Goal: Navigation & Orientation: Find specific page/section

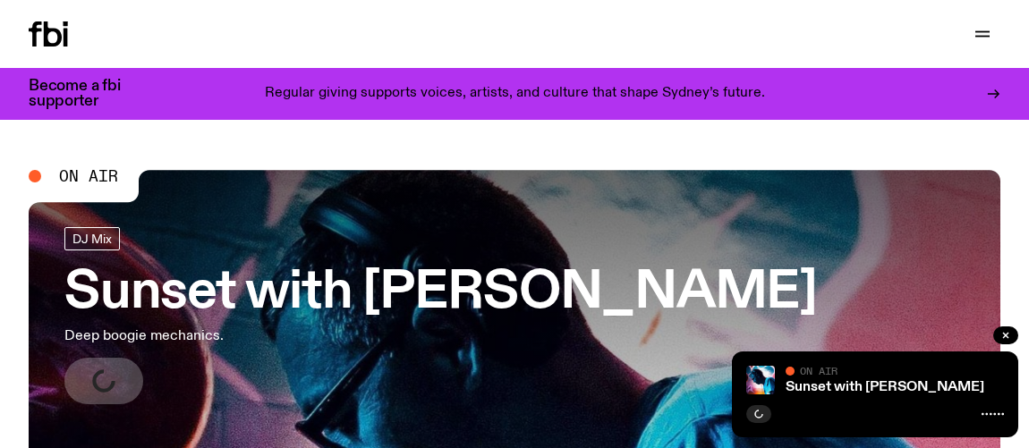
click at [344, 268] on h3 "Sunset with [PERSON_NAME]" at bounding box center [440, 293] width 752 height 50
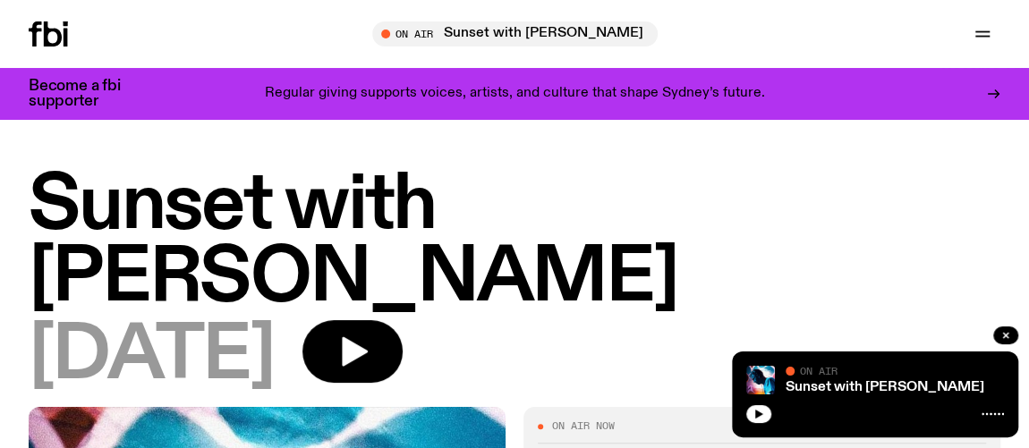
click at [755, 412] on icon "button" at bounding box center [759, 414] width 8 height 9
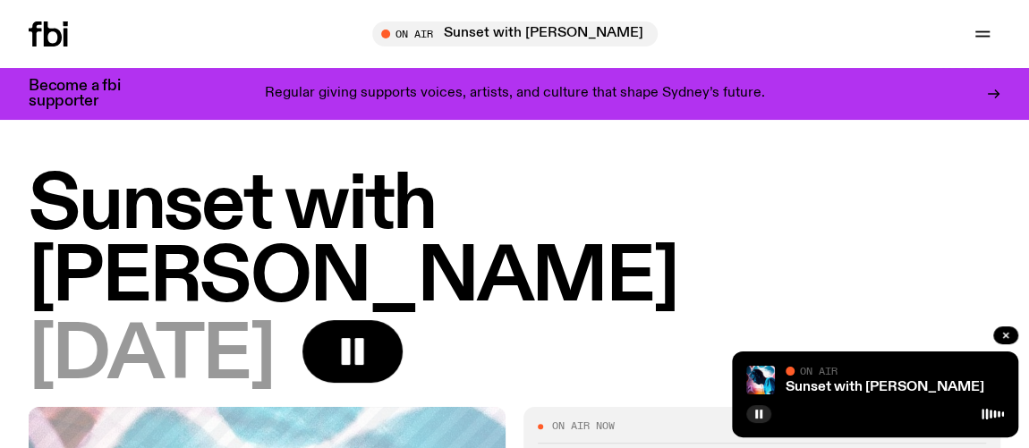
scroll to position [2, 0]
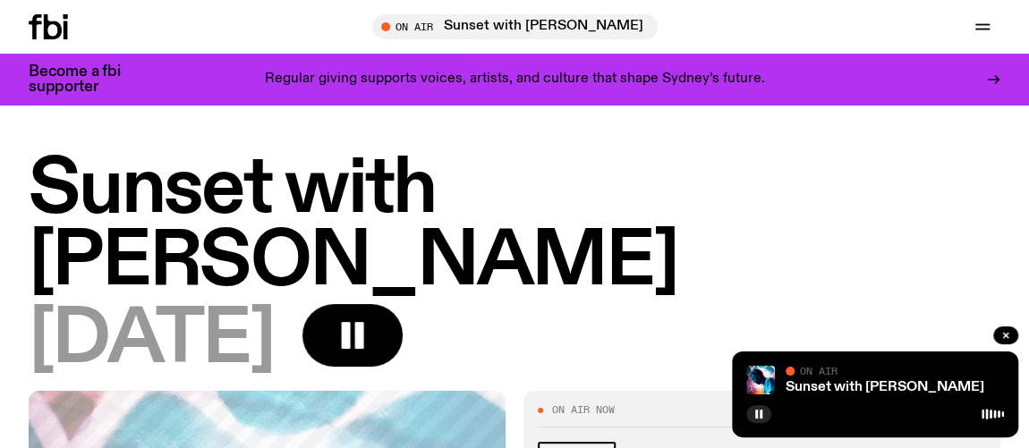
click at [981, 25] on icon "button" at bounding box center [982, 25] width 14 height 0
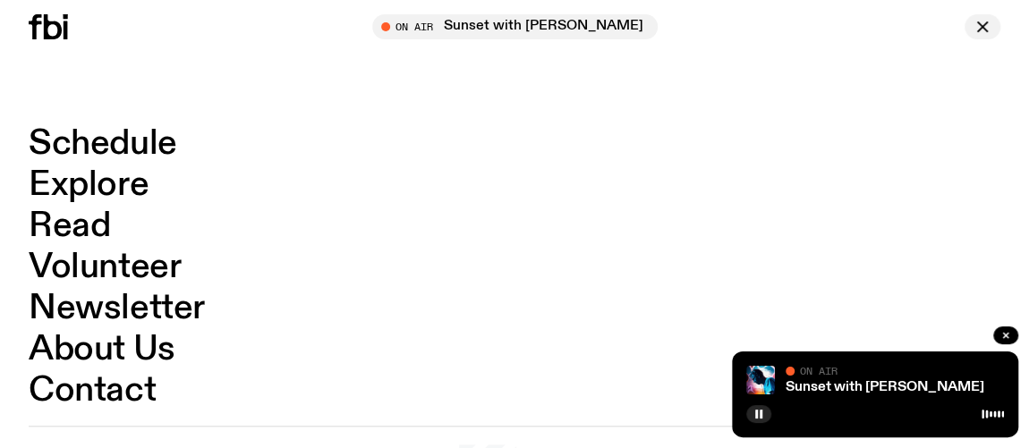
click at [149, 144] on link "Schedule" at bounding box center [103, 144] width 149 height 34
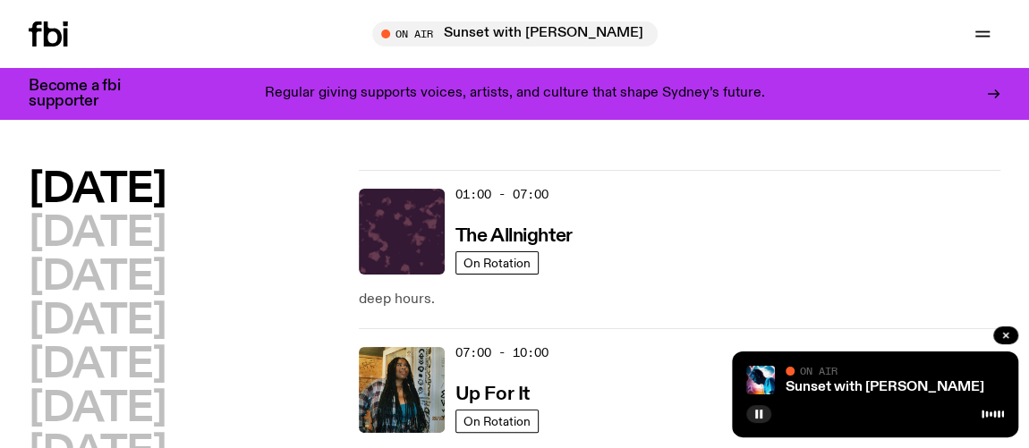
click at [273, 241] on div "Monday Tuesday Wednesday Thursday Friday Saturday Sunday" at bounding box center [185, 321] width 312 height 303
click at [275, 218] on div "Monday Tuesday Wednesday Thursday Friday Saturday Sunday" at bounding box center [185, 321] width 312 height 303
click at [276, 202] on div "Monday Tuesday Wednesday Thursday Friday Saturday Sunday" at bounding box center [185, 321] width 312 height 303
click at [293, 86] on p "Regular giving supports voices, artists, and culture that shape Sydney’s future." at bounding box center [515, 94] width 500 height 16
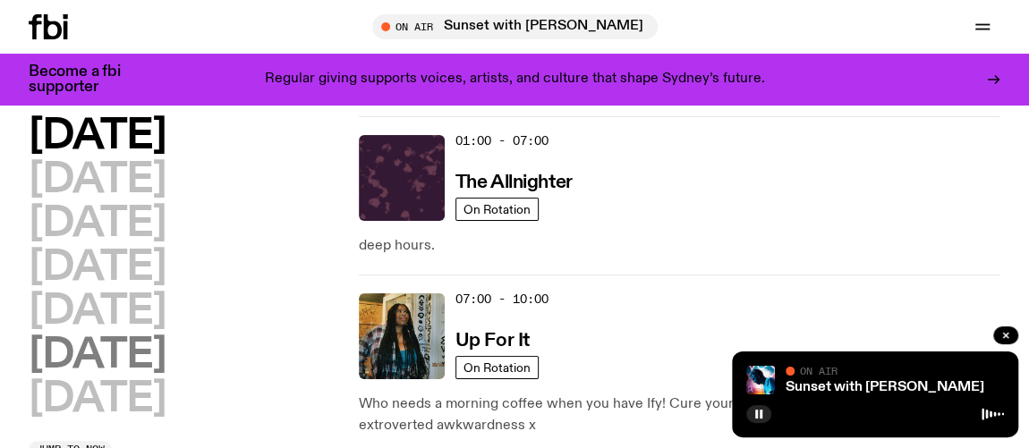
click at [137, 351] on h2 "Saturday" at bounding box center [97, 355] width 137 height 40
click at [135, 352] on h2 "Saturday" at bounding box center [97, 355] width 137 height 40
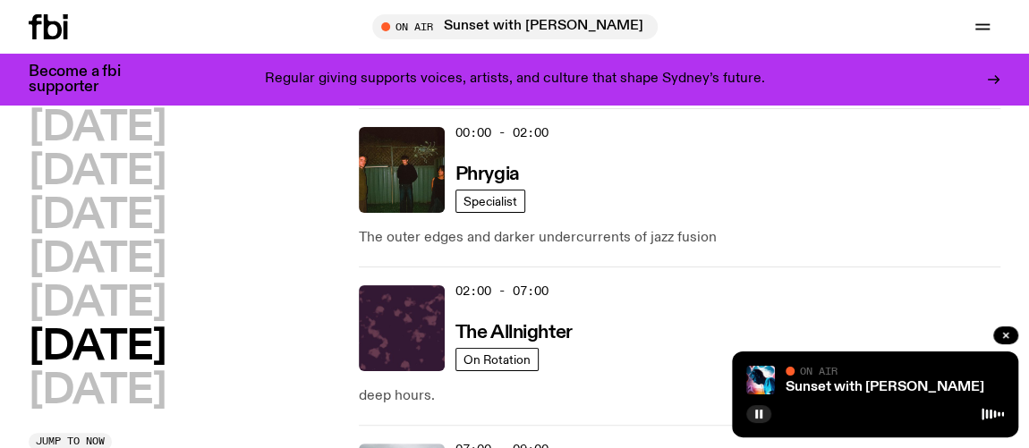
scroll to position [49, 0]
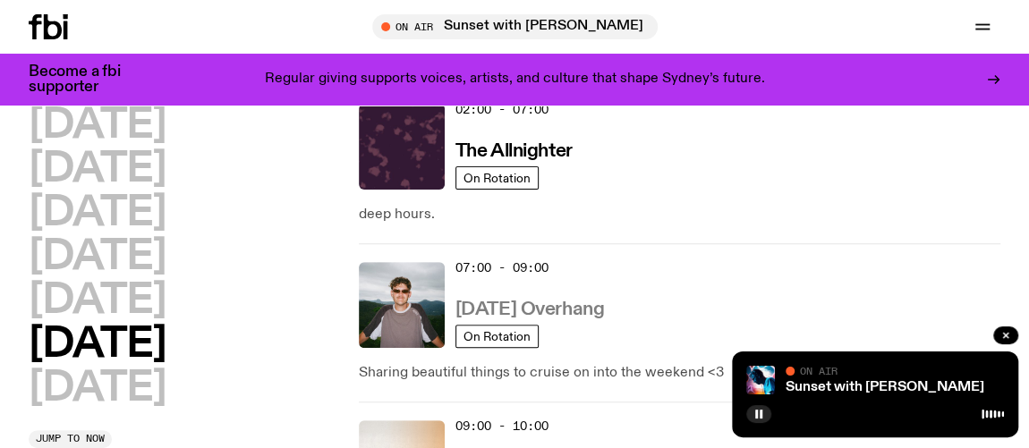
click at [604, 316] on h3 "Saturday Overhang" at bounding box center [529, 310] width 149 height 19
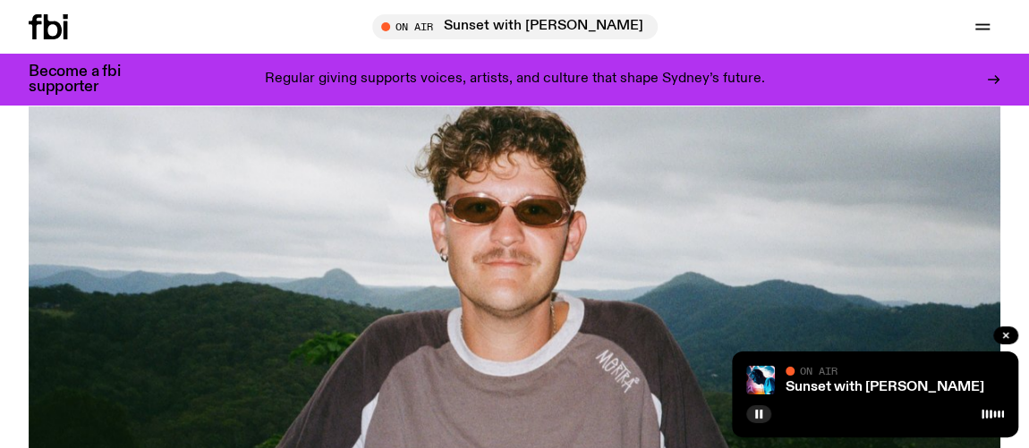
scroll to position [214, 0]
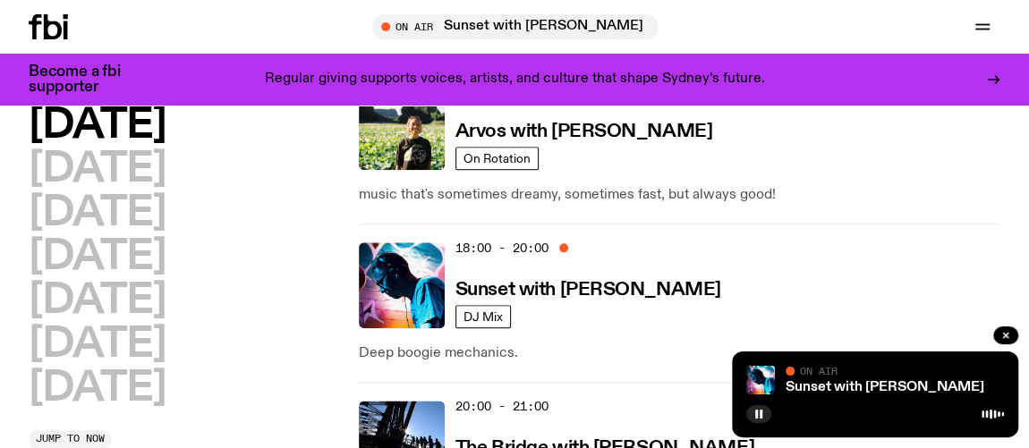
scroll to position [930, 0]
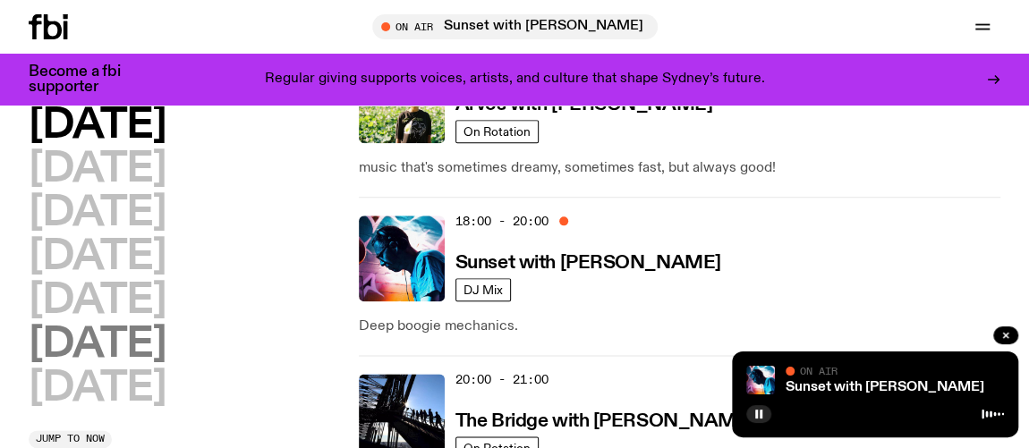
click at [166, 336] on h2 "Saturday" at bounding box center [97, 345] width 137 height 40
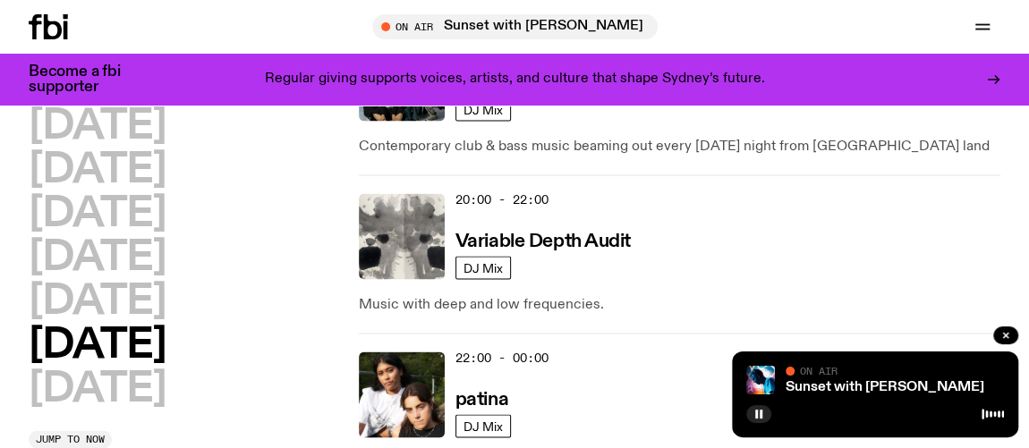
scroll to position [1611, 0]
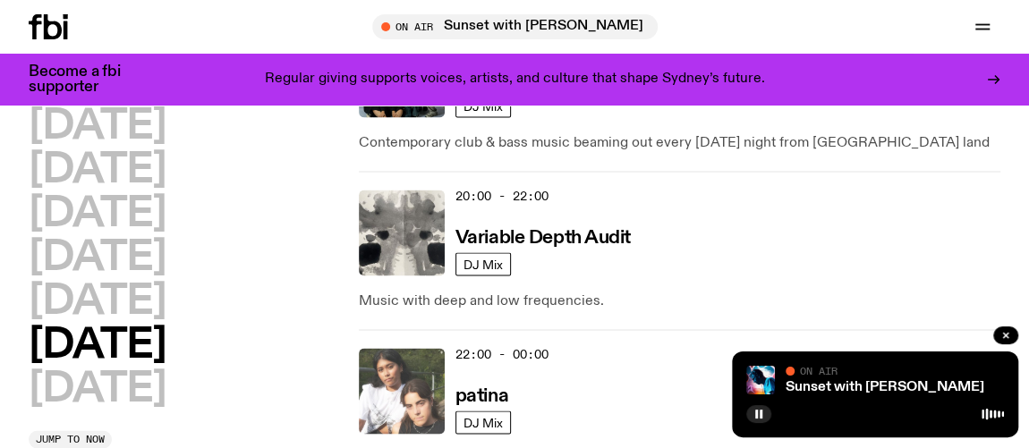
click at [405, 348] on img at bounding box center [402, 391] width 86 height 86
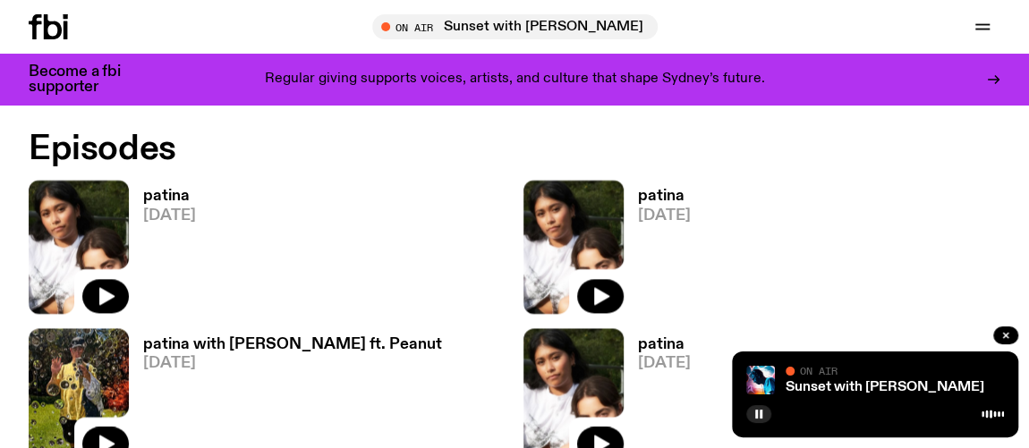
scroll to position [1029, 0]
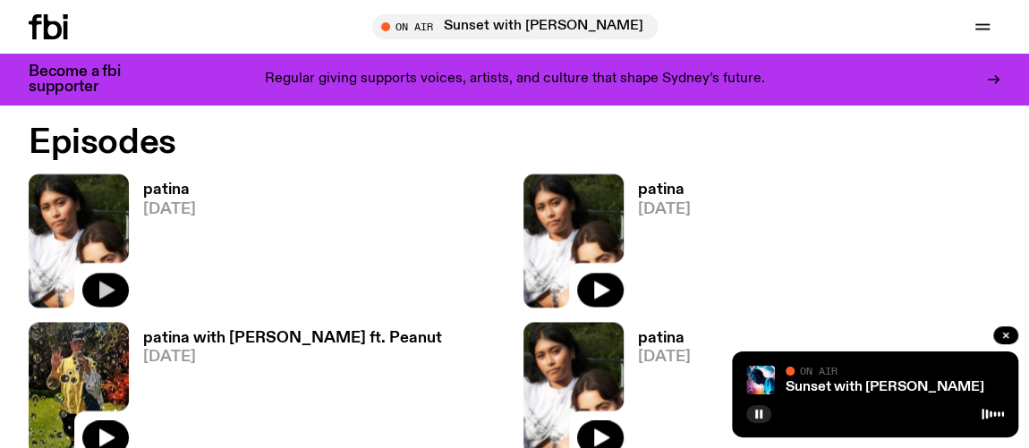
click at [117, 292] on button "button" at bounding box center [105, 290] width 47 height 34
